Goal: Task Accomplishment & Management: Use online tool/utility

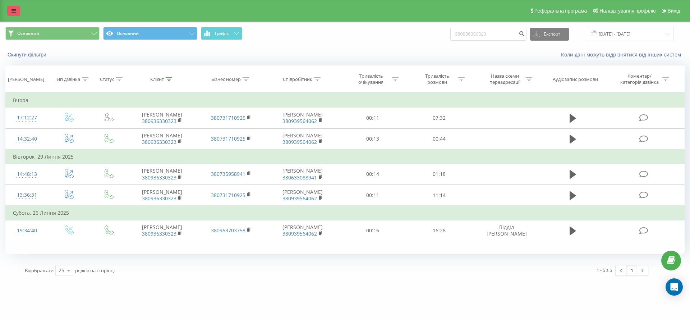
click at [14, 9] on icon at bounding box center [13, 10] width 4 height 5
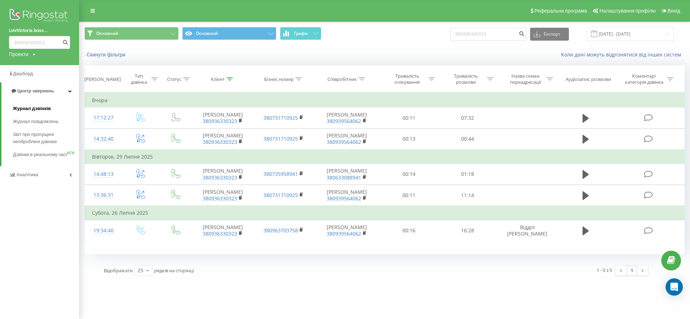
click at [56, 110] on link "Журнал дзвінків" at bounding box center [46, 108] width 66 height 13
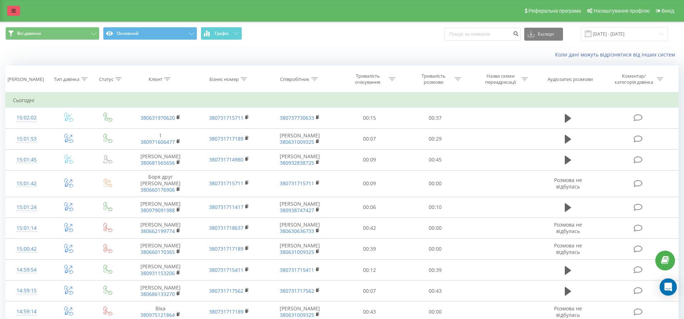
click at [18, 11] on link at bounding box center [13, 11] width 13 height 10
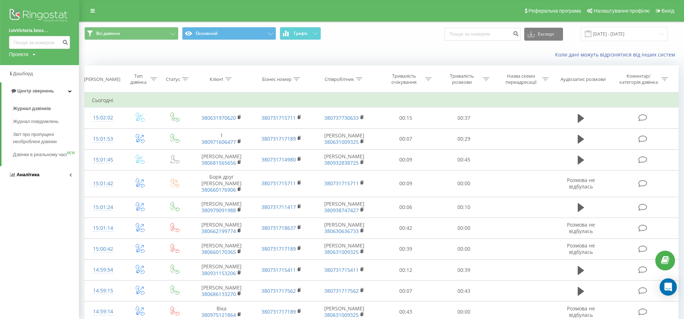
click at [38, 177] on span "Аналiтика" at bounding box center [28, 174] width 23 height 5
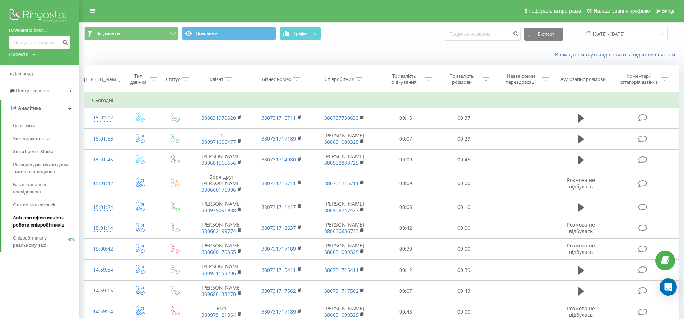
click at [50, 219] on span "Звіт про ефективність роботи співробітників" at bounding box center [44, 221] width 63 height 14
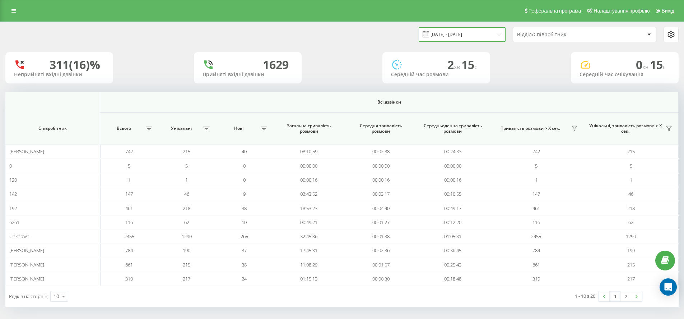
click at [466, 33] on input "[DATE] - [DATE]" at bounding box center [462, 34] width 87 height 14
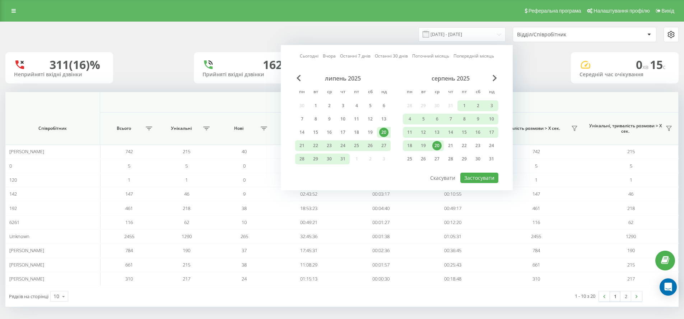
click at [437, 147] on div "20" at bounding box center [437, 145] width 9 height 9
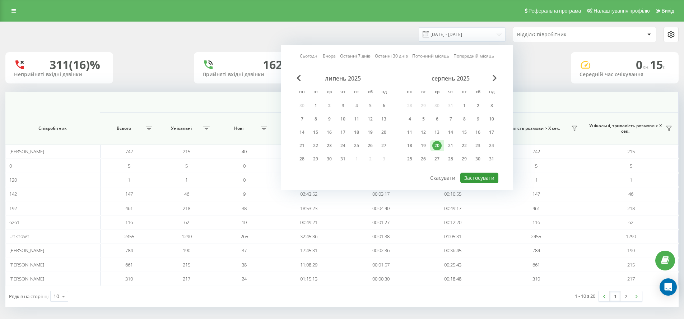
click at [483, 181] on button "Застосувати" at bounding box center [480, 177] width 38 height 10
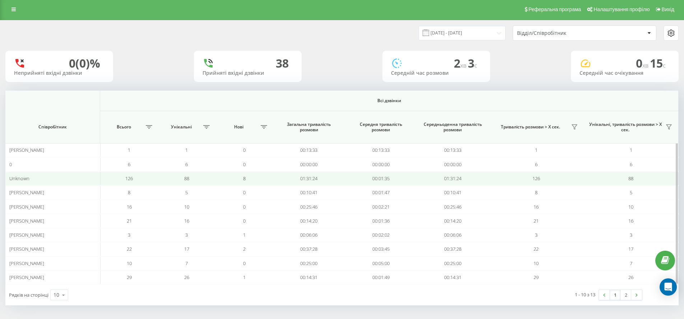
scroll to position [2, 0]
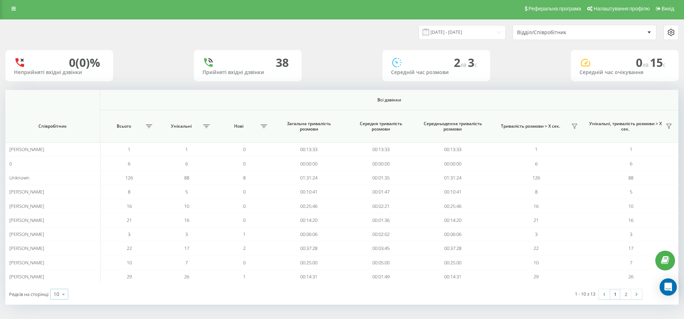
click at [62, 290] on icon at bounding box center [63, 294] width 11 height 14
click at [61, 282] on span "100" at bounding box center [58, 283] width 9 height 7
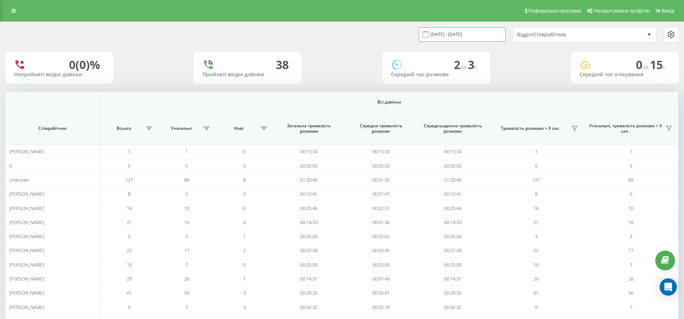
click at [456, 32] on input "[DATE] - [DATE]" at bounding box center [462, 34] width 87 height 14
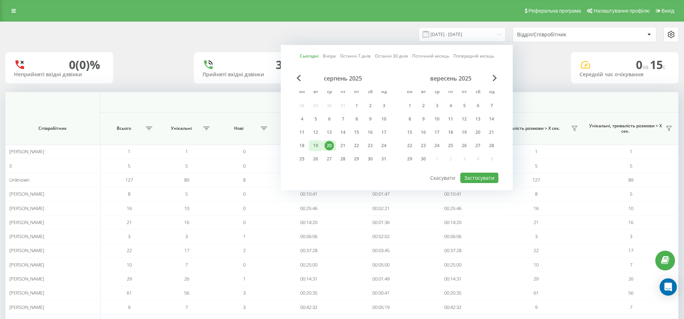
click at [316, 144] on div "19" at bounding box center [315, 145] width 9 height 9
click at [485, 176] on button "Застосувати" at bounding box center [480, 177] width 38 height 10
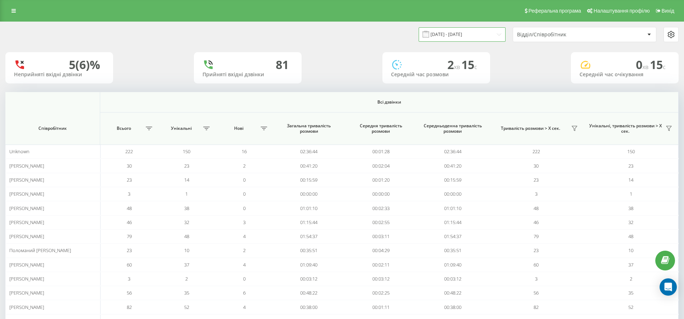
click at [493, 32] on input "[DATE] - [DATE]" at bounding box center [462, 34] width 87 height 14
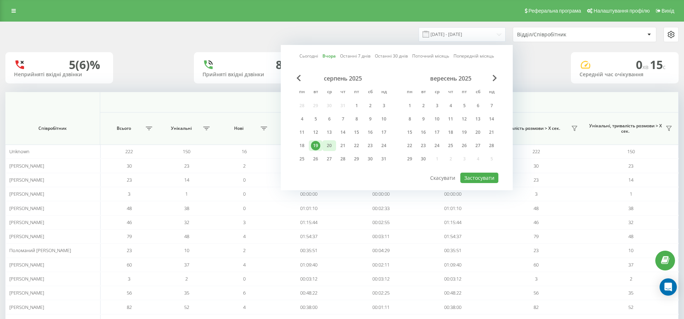
click at [329, 143] on div "20" at bounding box center [329, 145] width 9 height 9
click at [483, 173] on button "Застосувати" at bounding box center [480, 177] width 38 height 10
type input "[DATE] - [DATE]"
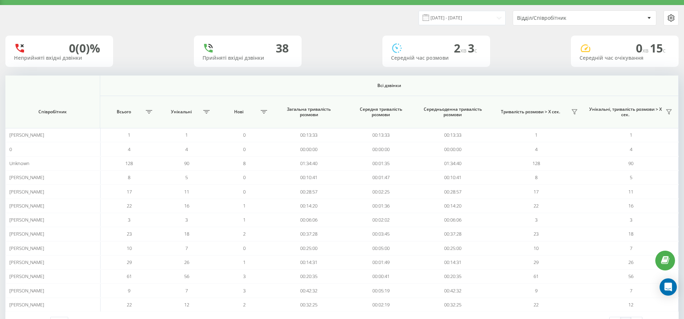
scroll to position [23, 0]
